Goal: Transaction & Acquisition: Book appointment/travel/reservation

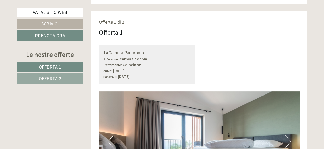
scroll to position [357, 0]
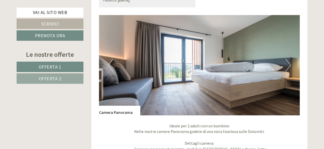
click at [289, 66] on button "Next" at bounding box center [287, 65] width 5 height 13
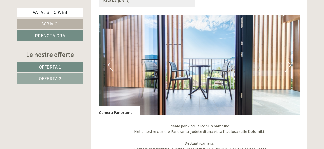
click at [289, 65] on button "Next" at bounding box center [287, 65] width 5 height 13
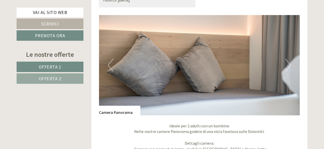
click at [289, 65] on button "Next" at bounding box center [287, 65] width 5 height 13
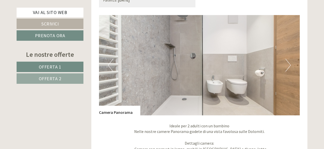
click at [289, 65] on button "Next" at bounding box center [287, 65] width 5 height 13
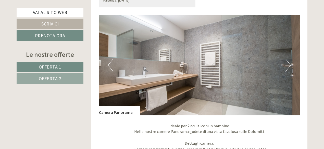
click at [289, 65] on button "Next" at bounding box center [287, 65] width 5 height 13
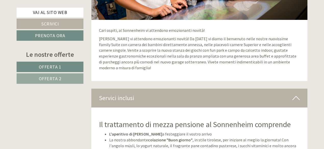
scroll to position [1146, 0]
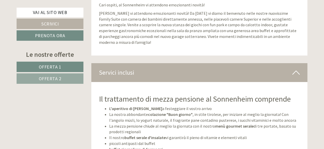
click at [59, 66] on span "Offerta 1" at bounding box center [50, 67] width 23 height 6
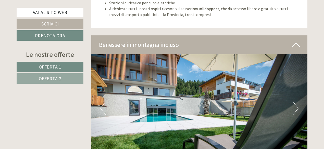
scroll to position [1005, 0]
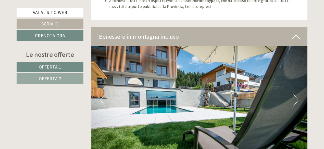
click at [297, 97] on button "Next" at bounding box center [295, 100] width 5 height 13
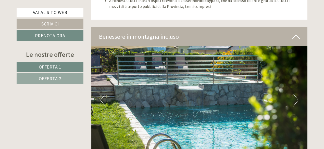
click at [297, 97] on button "Next" at bounding box center [295, 100] width 5 height 13
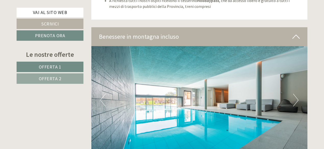
click at [297, 97] on button "Next" at bounding box center [295, 100] width 5 height 13
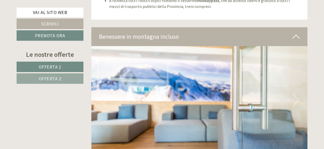
click at [297, 97] on button "Next" at bounding box center [295, 100] width 5 height 13
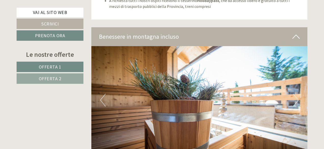
click at [297, 97] on button "Next" at bounding box center [295, 100] width 5 height 13
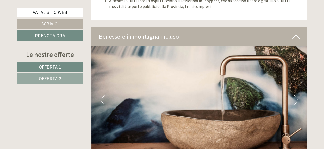
click at [297, 97] on button "Next" at bounding box center [295, 100] width 5 height 13
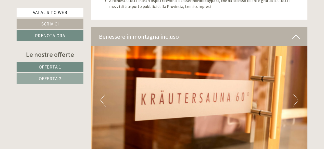
click at [297, 97] on button "Next" at bounding box center [295, 100] width 5 height 13
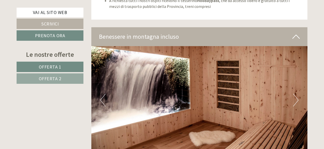
click at [297, 96] on button "Next" at bounding box center [295, 100] width 5 height 13
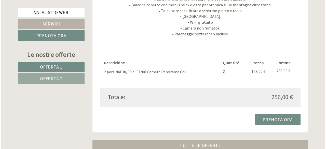
scroll to position [521, 0]
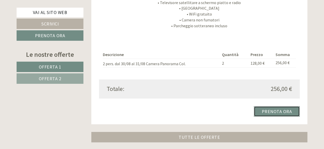
click at [275, 112] on link "Prenota ora" at bounding box center [276, 111] width 46 height 10
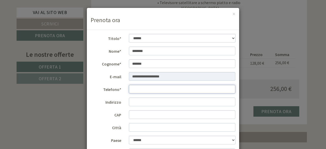
click at [147, 88] on input "Telefono*" at bounding box center [182, 89] width 107 height 9
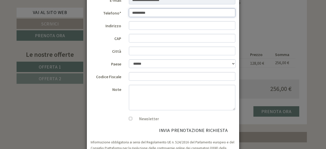
scroll to position [95, 0]
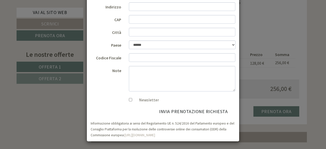
type input "**********"
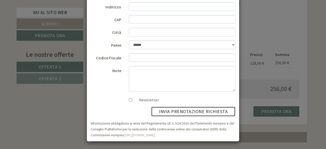
click at [192, 111] on button "invia prenotazione richiesta" at bounding box center [193, 112] width 84 height 10
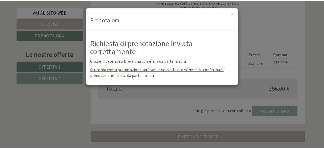
scroll to position [0, 0]
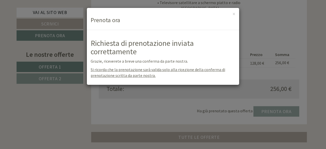
click at [236, 17] on div "× Prenota ora" at bounding box center [163, 19] width 152 height 22
click at [233, 14] on button "×" at bounding box center [234, 13] width 3 height 5
